Goal: Task Accomplishment & Management: Use online tool/utility

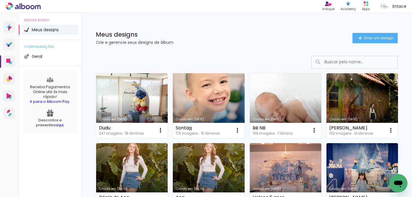
click at [190, 98] on link "Criado em [DATE]" at bounding box center [209, 105] width 72 height 65
